Goal: Task Accomplishment & Management: Use online tool/utility

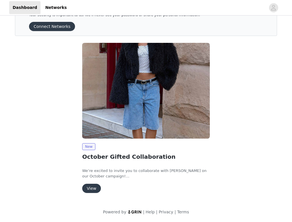
scroll to position [22, 0]
click at [95, 190] on button "View" at bounding box center [91, 187] width 19 height 9
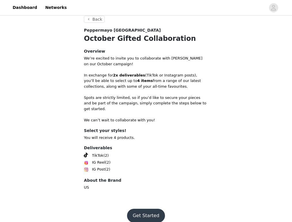
scroll to position [195, 0]
click at [152, 209] on button "Get Started" at bounding box center [146, 216] width 38 height 14
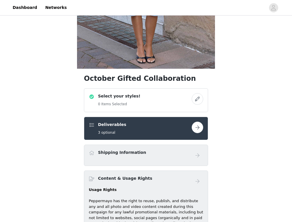
scroll to position [147, 0]
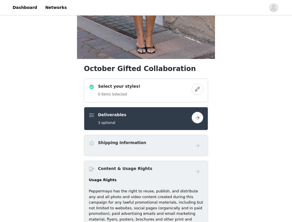
click at [126, 94] on h5 "0 Items Selected" at bounding box center [119, 94] width 42 height 5
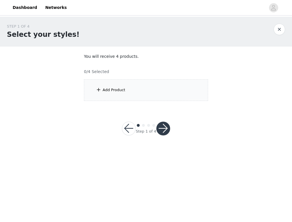
click at [160, 131] on button "button" at bounding box center [163, 128] width 14 height 14
click at [145, 95] on div "Add Product" at bounding box center [146, 90] width 124 height 22
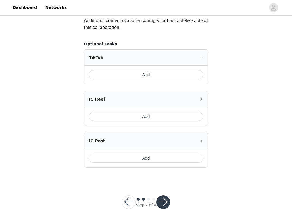
scroll to position [336, 0]
click at [124, 199] on button "button" at bounding box center [129, 202] width 14 height 14
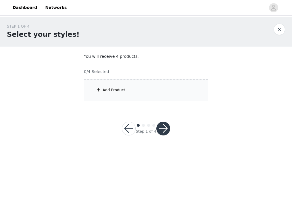
click at [156, 91] on div "Add Product" at bounding box center [146, 90] width 124 height 22
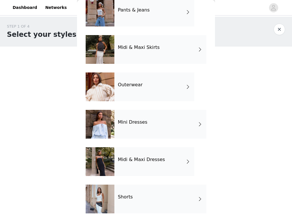
click at [164, 158] on div "Midi & Maxi Dresses" at bounding box center [154, 161] width 80 height 29
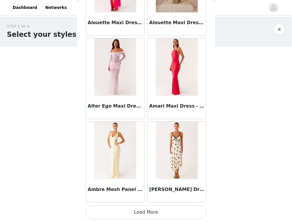
scroll to position [657, 0]
click at [144, 209] on button "Load More" at bounding box center [146, 212] width 121 height 14
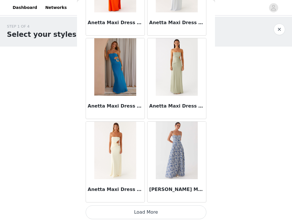
scroll to position [0, 0]
click at [142, 215] on button "Load More" at bounding box center [146, 212] width 121 height 14
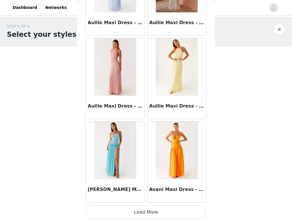
scroll to position [2321, 0]
click at [128, 214] on button "Load More" at bounding box center [146, 212] width 121 height 14
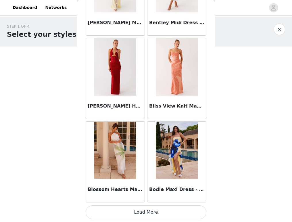
scroll to position [3153, 0]
click at [145, 208] on button "Load More" at bounding box center [146, 212] width 121 height 14
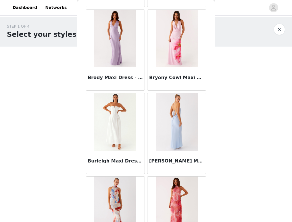
scroll to position [3630, 0]
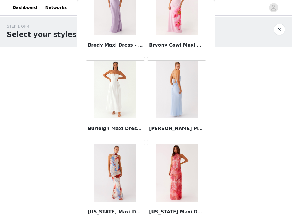
click at [176, 98] on img at bounding box center [177, 89] width 42 height 57
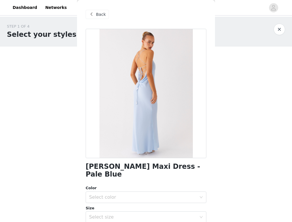
scroll to position [0, 0]
click at [98, 14] on span "Back" at bounding box center [101, 14] width 10 height 6
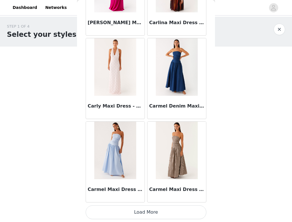
click at [150, 210] on button "Load More" at bounding box center [146, 212] width 121 height 14
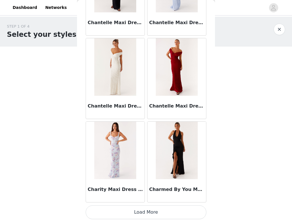
click at [137, 211] on button "Load More" at bounding box center [146, 212] width 121 height 14
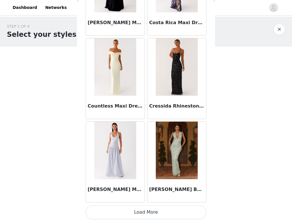
scroll to position [5650, 0]
click at [140, 207] on button "Load More" at bounding box center [146, 212] width 121 height 14
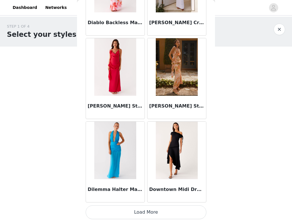
scroll to position [0, 0]
click at [133, 209] on button "Load More" at bounding box center [146, 212] width 121 height 14
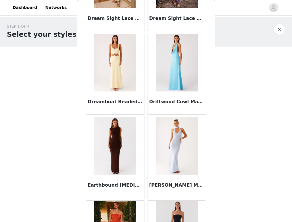
scroll to position [6740, 0]
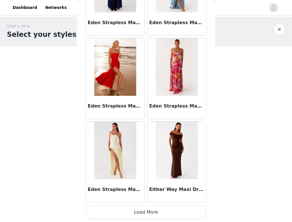
click at [139, 210] on button "Load More" at bounding box center [146, 212] width 121 height 14
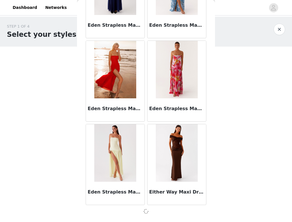
scroll to position [0, 0]
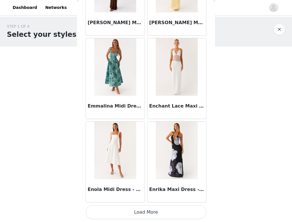
click at [141, 217] on button "Load More" at bounding box center [146, 212] width 121 height 14
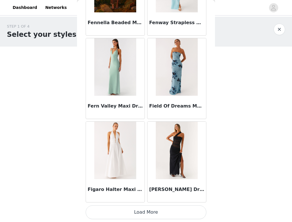
click at [145, 211] on button "Load More" at bounding box center [146, 212] width 121 height 14
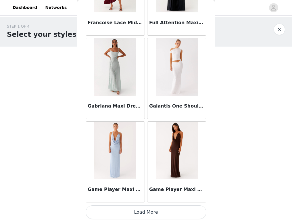
scroll to position [9811, 0]
click at [142, 214] on button "Load More" at bounding box center [146, 212] width 121 height 14
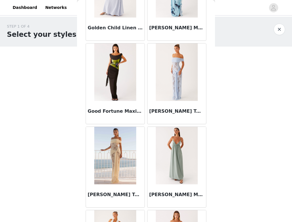
scroll to position [10225, 0]
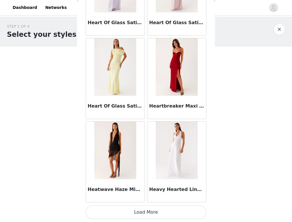
click at [152, 212] on button "Load More" at bounding box center [146, 212] width 121 height 14
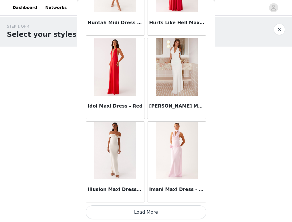
scroll to position [11475, 0]
click at [143, 214] on button "Load More" at bounding box center [146, 212] width 121 height 14
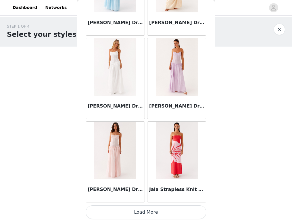
scroll to position [0, 0]
click at [143, 211] on button "Load More" at bounding box center [146, 212] width 121 height 14
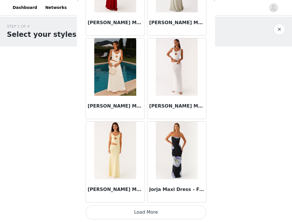
click at [136, 209] on button "Load More" at bounding box center [146, 212] width 121 height 14
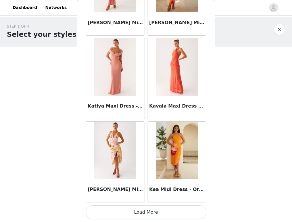
click at [137, 211] on button "Load More" at bounding box center [146, 212] width 121 height 14
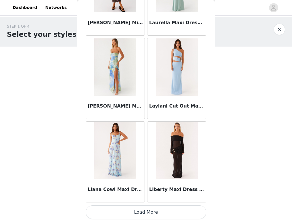
click at [156, 212] on button "Load More" at bounding box center [146, 212] width 121 height 14
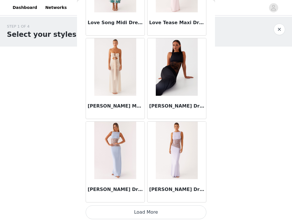
scroll to position [15636, 0]
click at [134, 207] on button "Load More" at bounding box center [146, 212] width 121 height 14
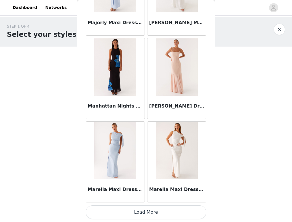
scroll to position [0, 0]
click at [154, 209] on button "Load More" at bounding box center [146, 212] width 121 height 14
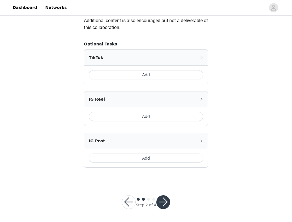
scroll to position [336, 0]
click at [126, 202] on button "button" at bounding box center [129, 202] width 14 height 14
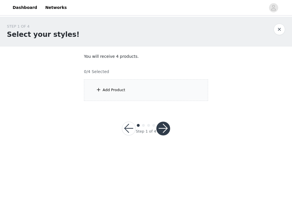
click at [140, 89] on div "Add Product" at bounding box center [146, 90] width 124 height 22
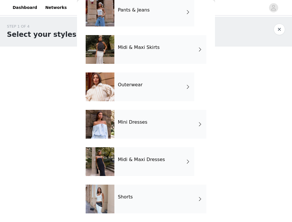
scroll to position [106, 0]
click at [158, 127] on div "Mini Dresses" at bounding box center [160, 124] width 92 height 29
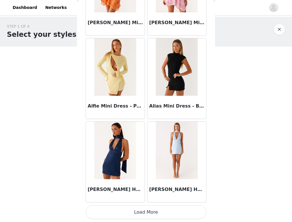
scroll to position [0, 0]
click at [147, 211] on button "Load More" at bounding box center [146, 212] width 121 height 14
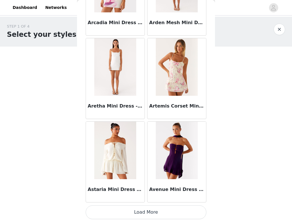
scroll to position [1489, 0]
click at [167, 207] on button "Load More" at bounding box center [146, 212] width 121 height 14
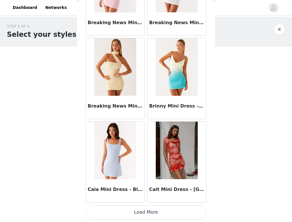
scroll to position [2321, 0]
click at [163, 211] on button "Load More" at bounding box center [146, 212] width 121 height 14
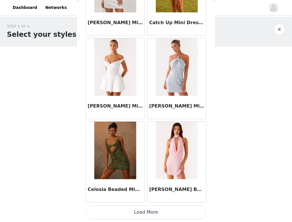
scroll to position [3153, 0]
click at [156, 213] on button "Load More" at bounding box center [146, 212] width 121 height 14
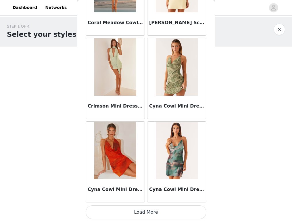
scroll to position [0, 0]
click at [153, 211] on button "Load More" at bounding box center [146, 212] width 121 height 14
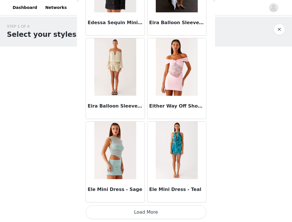
scroll to position [4817, 0]
click at [147, 213] on button "Load More" at bounding box center [146, 212] width 121 height 14
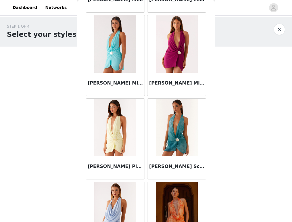
scroll to position [5256, 0]
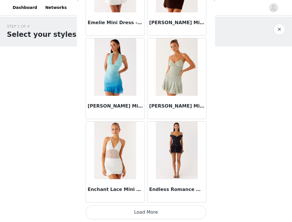
click at [141, 211] on button "Load More" at bounding box center [146, 212] width 121 height 14
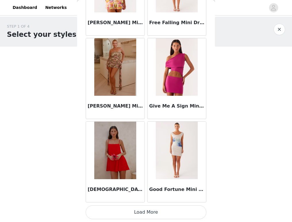
scroll to position [6482, 0]
click at [147, 211] on button "Load More" at bounding box center [146, 212] width 121 height 14
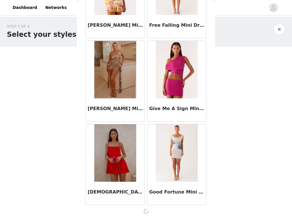
scroll to position [6479, 0]
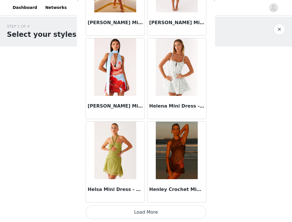
click at [164, 214] on button "Load More" at bounding box center [146, 212] width 121 height 14
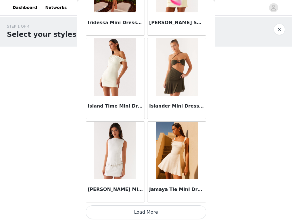
scroll to position [0, 0]
click at [145, 213] on button "Load More" at bounding box center [146, 212] width 121 height 14
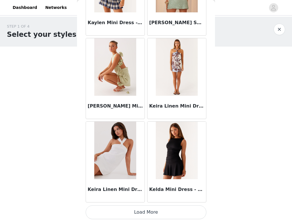
scroll to position [8978, 0]
click at [139, 208] on button "Load More" at bounding box center [146, 212] width 121 height 14
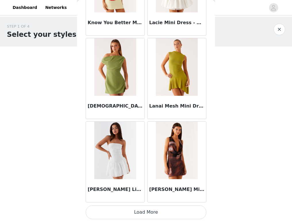
scroll to position [9811, 0]
click at [133, 209] on button "Load More" at bounding box center [146, 212] width 121 height 14
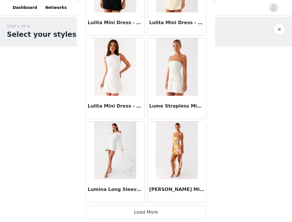
scroll to position [10643, 0]
click at [149, 213] on button "Load More" at bounding box center [146, 212] width 121 height 14
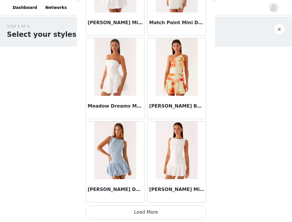
scroll to position [11475, 0]
click at [160, 214] on button "Load More" at bounding box center [146, 212] width 121 height 14
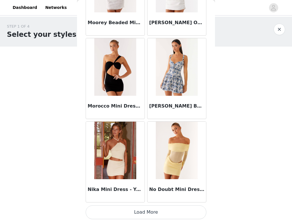
scroll to position [12307, 0]
click at [138, 209] on button "Load More" at bounding box center [146, 212] width 121 height 14
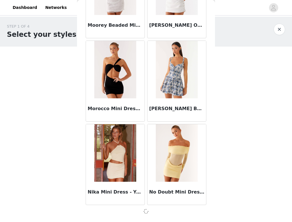
scroll to position [12305, 0]
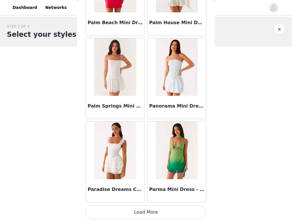
click at [139, 213] on button "Load More" at bounding box center [146, 212] width 121 height 14
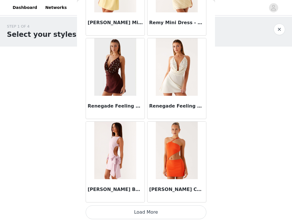
scroll to position [13971, 0]
click at [146, 212] on button "Load More" at bounding box center [146, 212] width 121 height 14
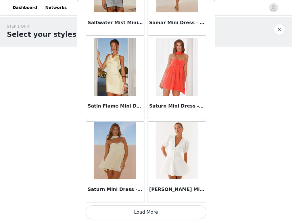
scroll to position [14804, 0]
click at [154, 216] on button "Load More" at bounding box center [146, 212] width 121 height 14
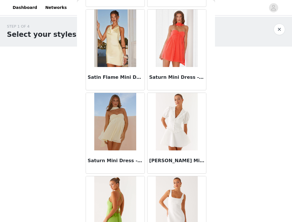
scroll to position [14860, 0]
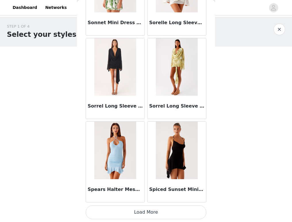
click at [137, 209] on button "Load More" at bounding box center [146, 212] width 121 height 14
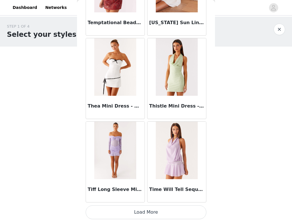
scroll to position [16468, 0]
click at [133, 213] on button "Load More" at bounding box center [146, 212] width 121 height 14
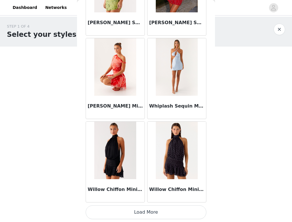
scroll to position [17300, 0]
click at [146, 213] on button "Load More" at bounding box center [146, 212] width 121 height 14
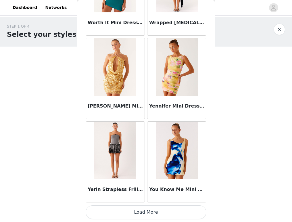
scroll to position [18132, 0]
click at [133, 210] on button "Load More" at bounding box center [146, 212] width 121 height 14
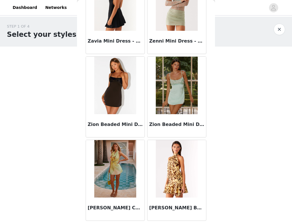
scroll to position [0, 0]
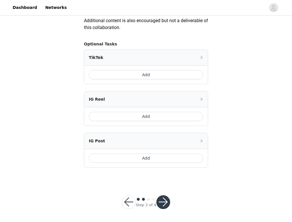
scroll to position [336, 0]
click at [129, 199] on button "button" at bounding box center [129, 202] width 14 height 14
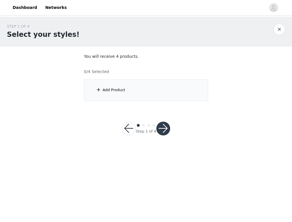
click at [123, 78] on section "You will receive 4 products. 0/4 Selected Add Product" at bounding box center [146, 76] width 138 height 61
click at [117, 87] on div "Add Product" at bounding box center [146, 90] width 124 height 22
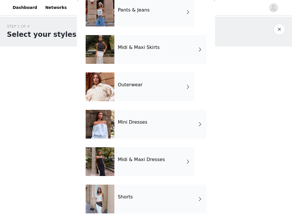
scroll to position [106, 0]
click at [157, 164] on div "Midi & Maxi Dresses" at bounding box center [154, 161] width 80 height 29
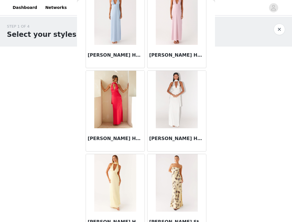
scroll to position [292, 0]
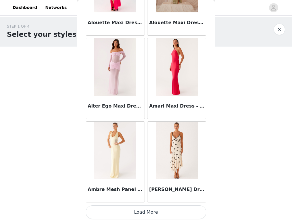
click at [146, 211] on button "Load More" at bounding box center [146, 212] width 121 height 14
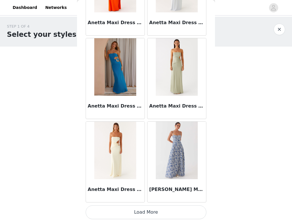
scroll to position [1489, 0]
click at [158, 205] on button "Load More" at bounding box center [146, 212] width 121 height 14
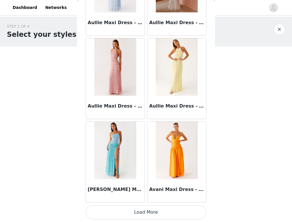
scroll to position [0, 0]
click at [125, 211] on button "Load More" at bounding box center [146, 212] width 121 height 14
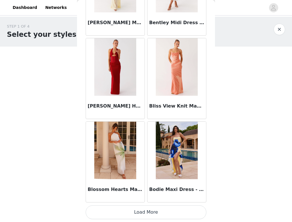
click at [138, 213] on button "Load More" at bounding box center [146, 212] width 121 height 14
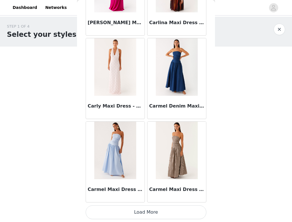
click at [147, 207] on button "Load More" at bounding box center [146, 212] width 121 height 14
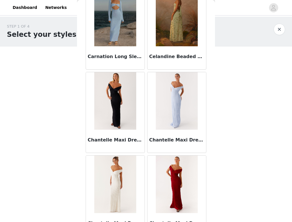
scroll to position [4701, 0]
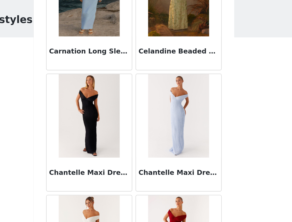
click at [156, 94] on img at bounding box center [177, 100] width 42 height 57
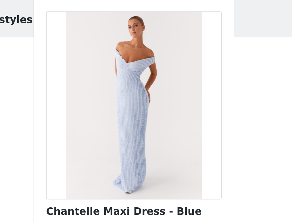
scroll to position [0, 0]
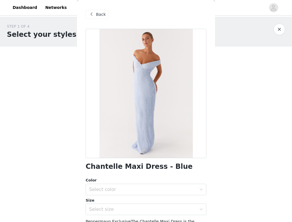
click at [99, 17] on span "Back" at bounding box center [101, 14] width 10 height 6
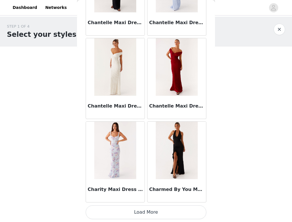
click at [116, 209] on button "Load More" at bounding box center [146, 212] width 121 height 14
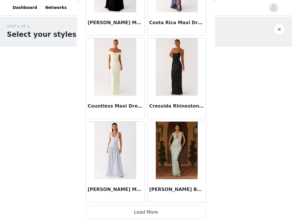
click at [142, 210] on button "Load More" at bounding box center [146, 212] width 121 height 14
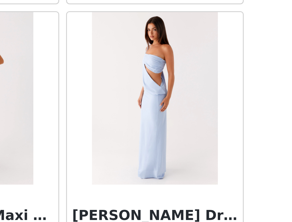
scroll to position [5869, 0]
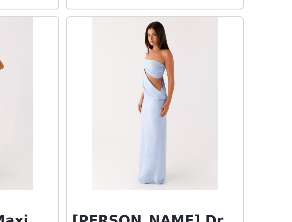
click at [156, 69] on img at bounding box center [177, 97] width 42 height 57
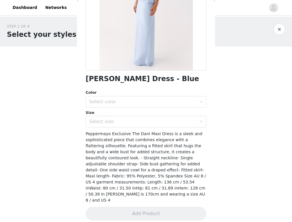
scroll to position [87, 0]
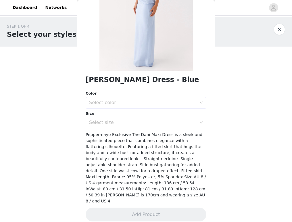
click at [167, 104] on div "Select color" at bounding box center [142, 103] width 107 height 6
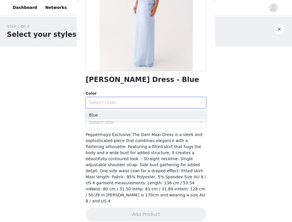
click at [117, 164] on span "Peppermayo Exclusive The Dani Maxi Dress is a sleek and sophisticated piece tha…" at bounding box center [146, 167] width 120 height 71
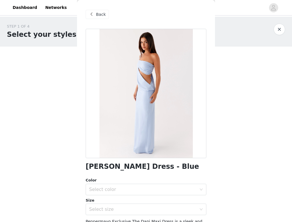
scroll to position [0, 0]
click at [99, 13] on span "Back" at bounding box center [101, 14] width 10 height 6
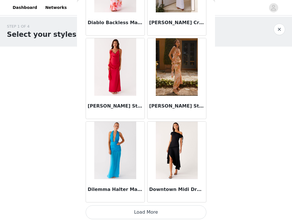
click at [136, 215] on button "Load More" at bounding box center [146, 212] width 121 height 14
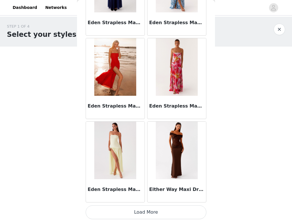
scroll to position [7314, 0]
click at [150, 210] on button "Load More" at bounding box center [146, 212] width 121 height 14
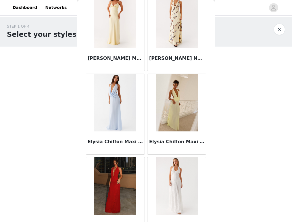
scroll to position [7698, 0]
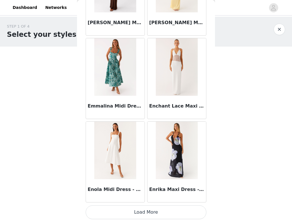
click at [138, 211] on button "Load More" at bounding box center [146, 212] width 121 height 14
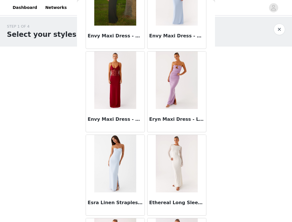
scroll to position [8386, 0]
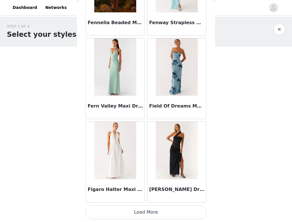
click at [133, 208] on button "Load More" at bounding box center [146, 212] width 121 height 14
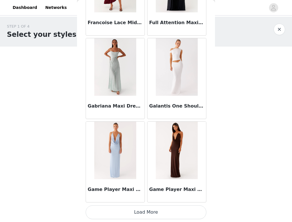
scroll to position [9811, 0]
click at [134, 213] on button "Load More" at bounding box center [146, 212] width 121 height 14
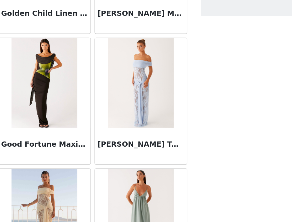
scroll to position [10201, 0]
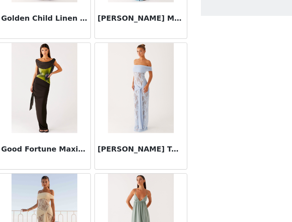
click at [156, 64] on img at bounding box center [177, 92] width 42 height 57
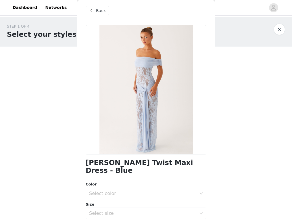
scroll to position [3, 0]
click at [90, 9] on span at bounding box center [91, 10] width 7 height 7
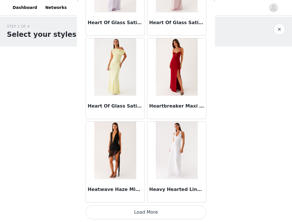
scroll to position [0, 0]
click at [144, 208] on button "Load More" at bounding box center [146, 212] width 121 height 14
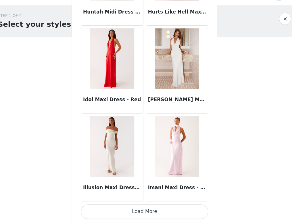
click at [150, 191] on div "Imani Maxi Dress - Pink" at bounding box center [176, 161] width 61 height 83
click at [146, 205] on button "Load More" at bounding box center [146, 212] width 121 height 14
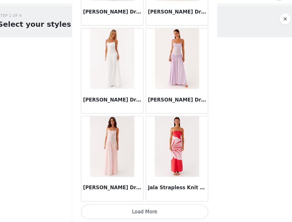
scroll to position [12307, 0]
click at [157, 205] on button "Load More" at bounding box center [146, 212] width 121 height 14
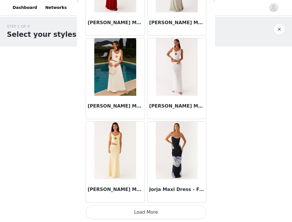
scroll to position [13139, 0]
click at [155, 212] on button "Load More" at bounding box center [146, 212] width 121 height 14
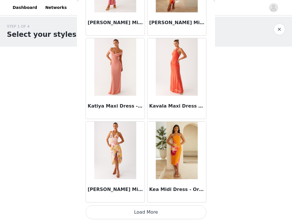
scroll to position [13971, 0]
click at [167, 205] on button "Load More" at bounding box center [146, 212] width 121 height 14
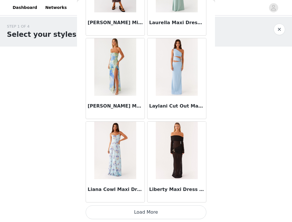
scroll to position [14804, 0]
click at [165, 209] on button "Load More" at bounding box center [146, 212] width 121 height 14
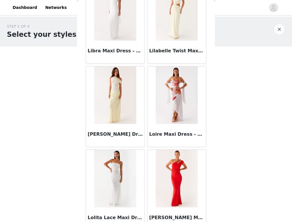
scroll to position [15027, 0]
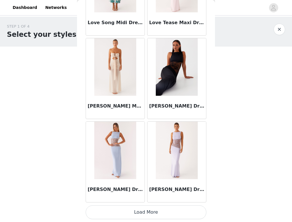
click at [152, 208] on button "Load More" at bounding box center [146, 212] width 121 height 14
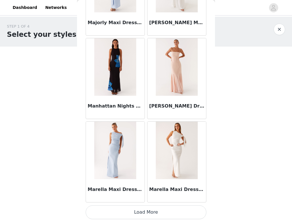
scroll to position [16468, 0]
click at [158, 209] on button "Load More" at bounding box center [146, 212] width 121 height 14
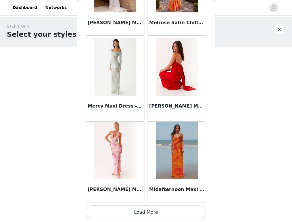
scroll to position [17300, 0]
click at [151, 206] on button "Load More" at bounding box center [146, 212] width 121 height 14
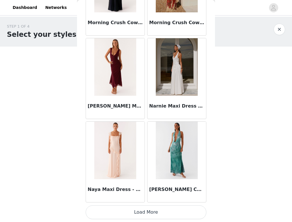
scroll to position [18132, 0]
click at [153, 210] on button "Load More" at bounding box center [146, 212] width 121 height 14
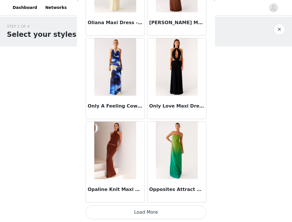
scroll to position [18965, 0]
click at [157, 210] on button "Load More" at bounding box center [146, 212] width 121 height 14
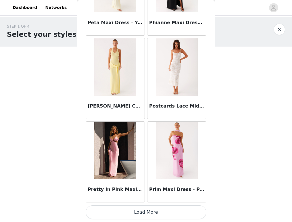
scroll to position [19797, 0]
click at [170, 215] on button "Load More" at bounding box center [146, 212] width 121 height 14
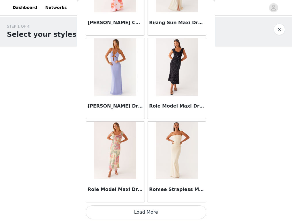
scroll to position [20629, 0]
click at [169, 206] on button "Load More" at bounding box center [146, 212] width 121 height 14
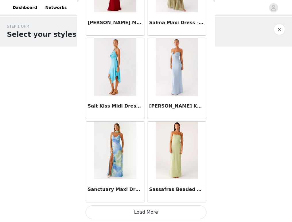
scroll to position [21461, 0]
click at [163, 210] on button "Load More" at bounding box center [146, 212] width 121 height 14
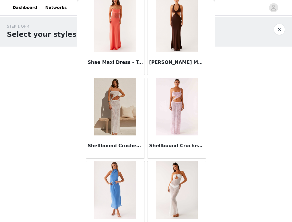
scroll to position [22176, 0]
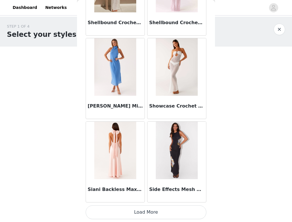
click at [149, 212] on button "Load More" at bounding box center [146, 212] width 121 height 14
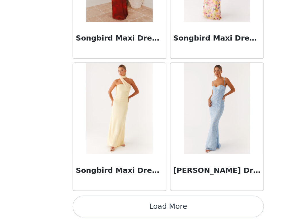
scroll to position [0, 0]
click at [88, 205] on button "Load More" at bounding box center [146, 212] width 121 height 14
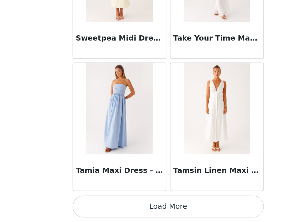
scroll to position [23958, 0]
click at [110, 205] on button "Load More" at bounding box center [146, 212] width 121 height 14
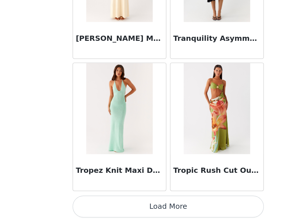
scroll to position [24790, 0]
click at [114, 205] on button "Load More" at bounding box center [146, 212] width 121 height 14
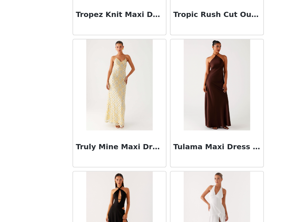
scroll to position [24898, 0]
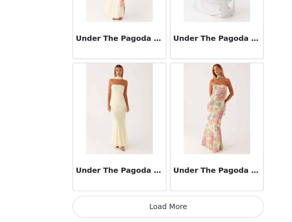
click at [121, 205] on button "Load More" at bounding box center [146, 212] width 121 height 14
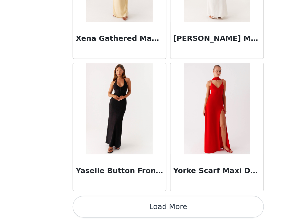
scroll to position [26454, 0]
click at [126, 205] on button "Load More" at bounding box center [146, 212] width 121 height 14
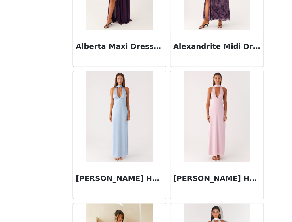
scroll to position [152, 0]
click at [94, 126] on img at bounding box center [115, 154] width 42 height 57
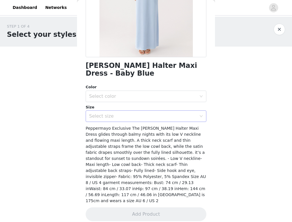
scroll to position [100, 0]
click at [145, 118] on div "Select size" at bounding box center [142, 116] width 107 height 6
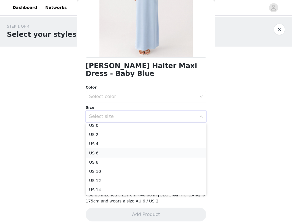
scroll to position [0, 0]
click at [55, 137] on div "STEP 1 OF 4 Select your styles! You will receive 4 products. 0/4 Selected Add P…" at bounding box center [146, 83] width 292 height 132
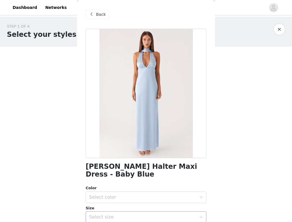
scroll to position [0, 0]
